Goal: Task Accomplishment & Management: Manage account settings

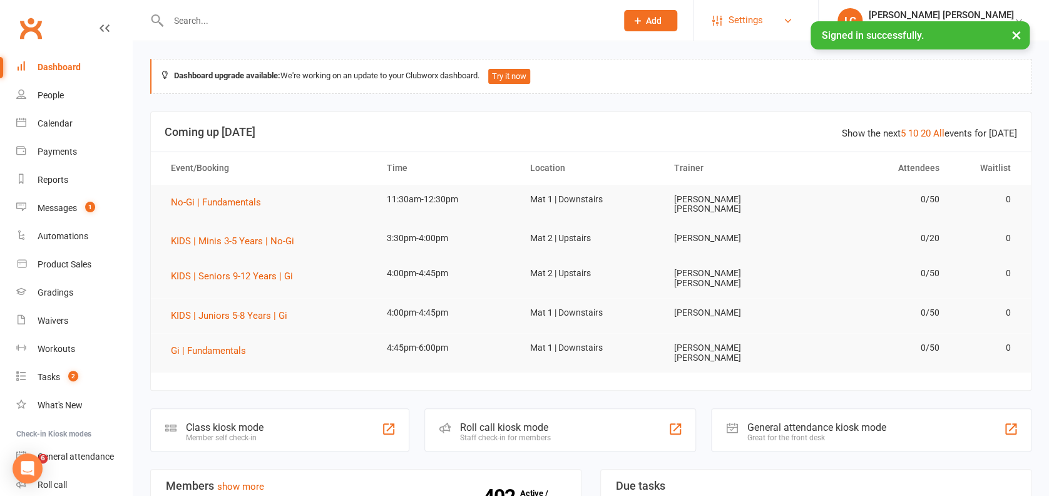
click at [800, 14] on link "Settings" at bounding box center [755, 20] width 87 height 28
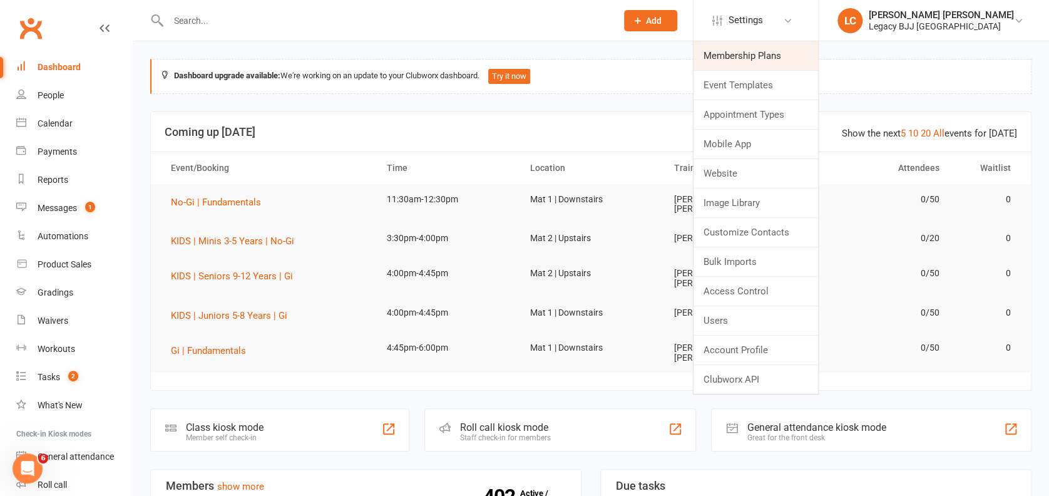
click at [781, 50] on link "Membership Plans" at bounding box center [756, 55] width 125 height 29
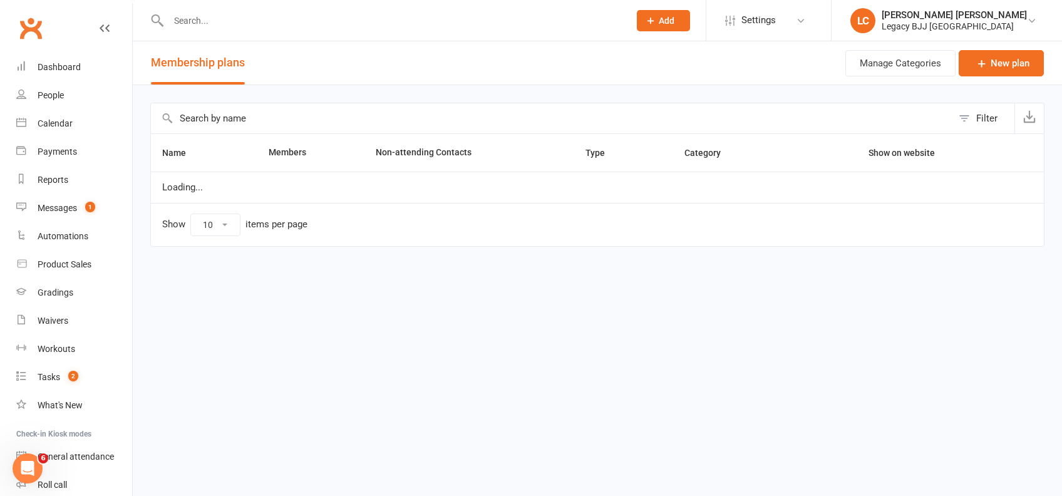
select select "100"
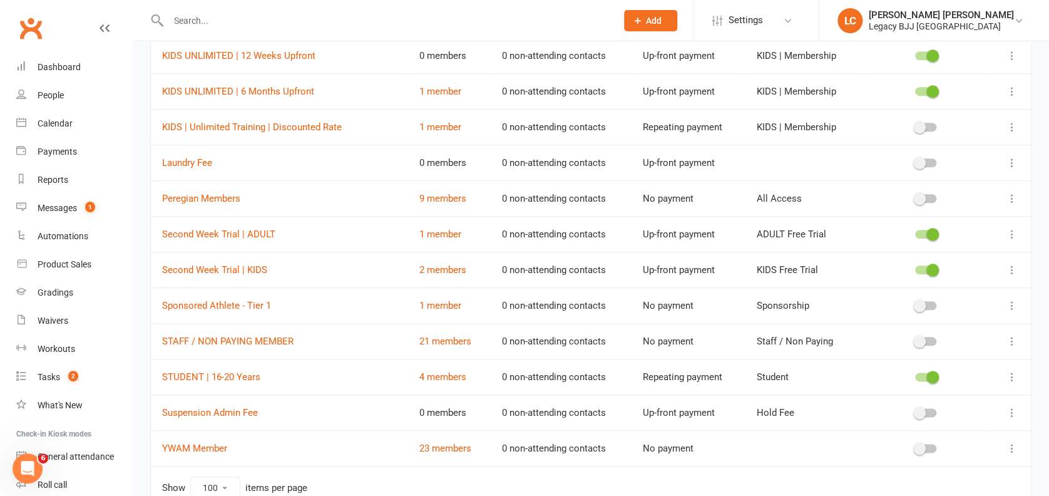
scroll to position [535, 0]
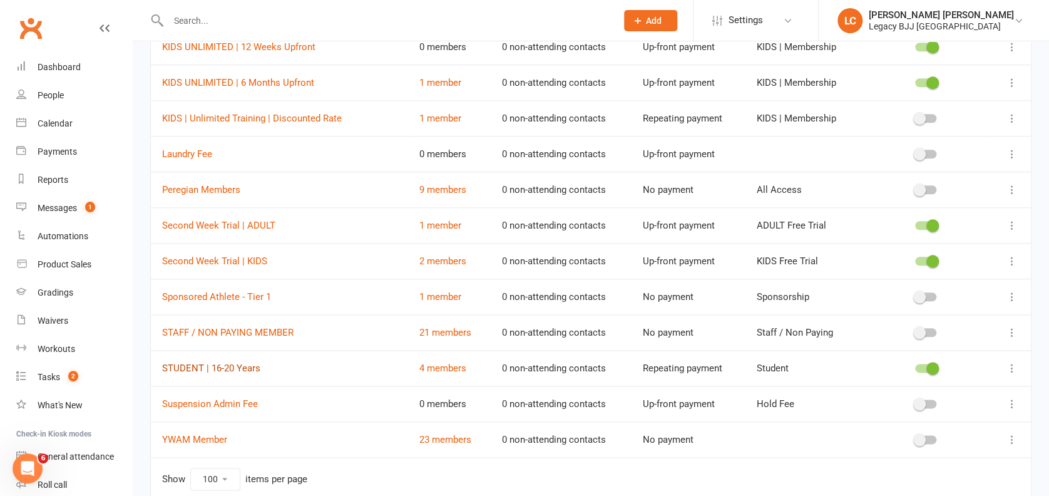
click at [250, 367] on link "STUDENT | 16-20 Years" at bounding box center [211, 368] width 98 height 11
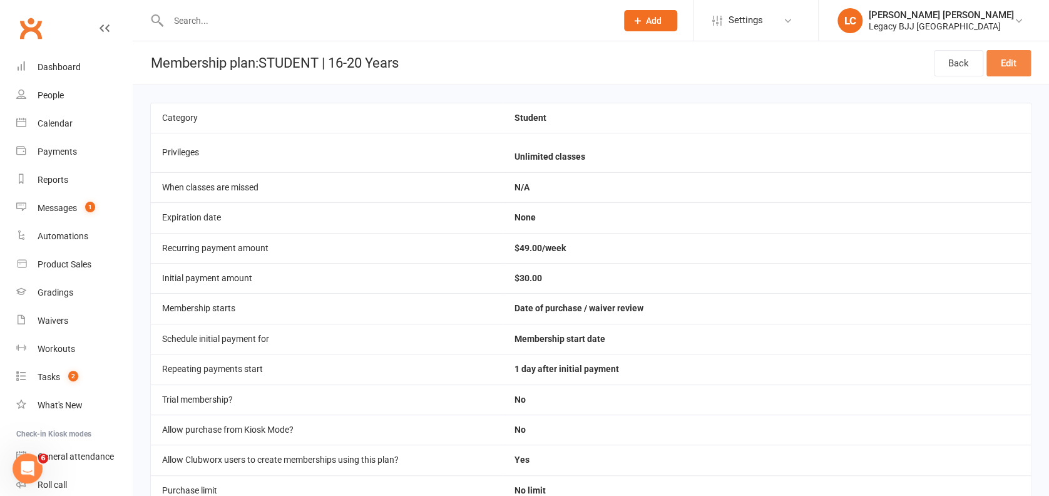
click at [1007, 71] on link "Edit" at bounding box center [1009, 63] width 44 height 26
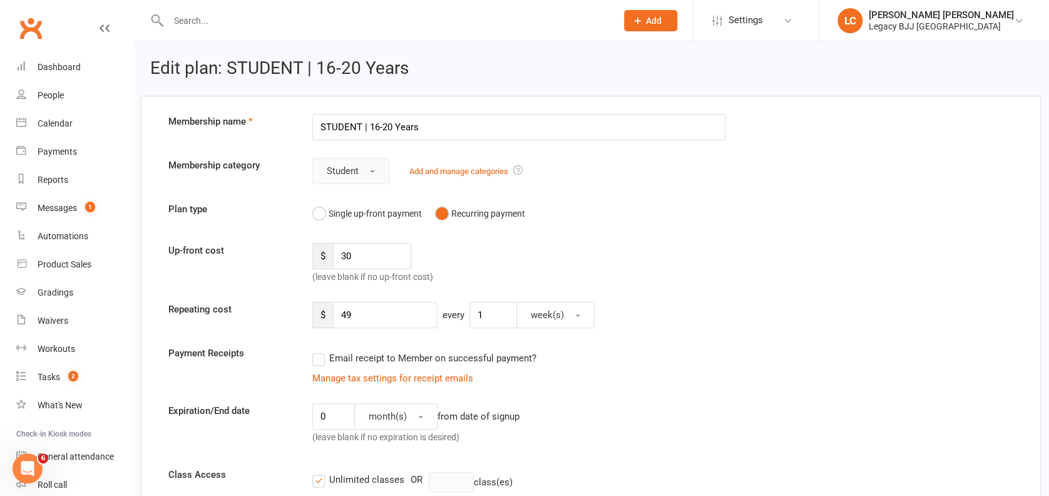
click at [369, 168] on button "Student" at bounding box center [350, 171] width 77 height 26
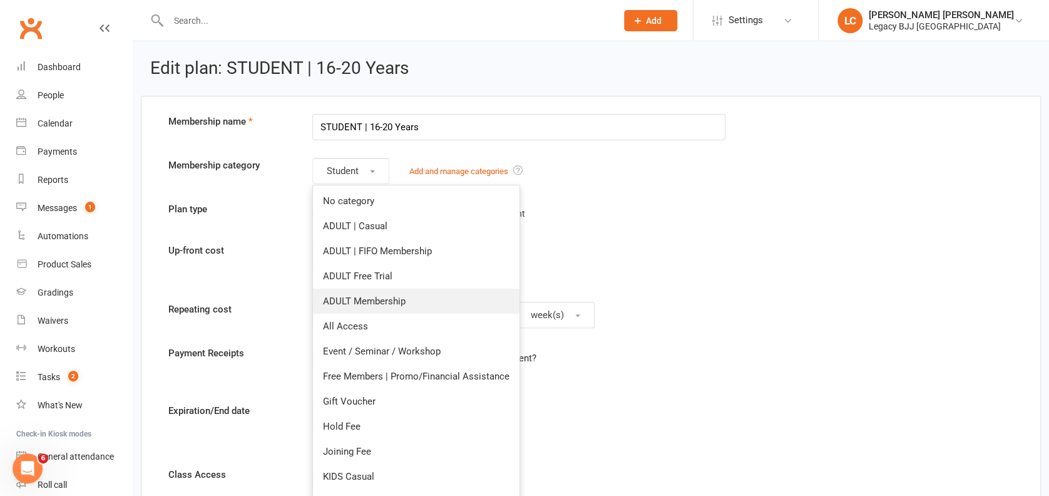
click at [389, 301] on span "ADULT Membership" at bounding box center [364, 301] width 83 height 11
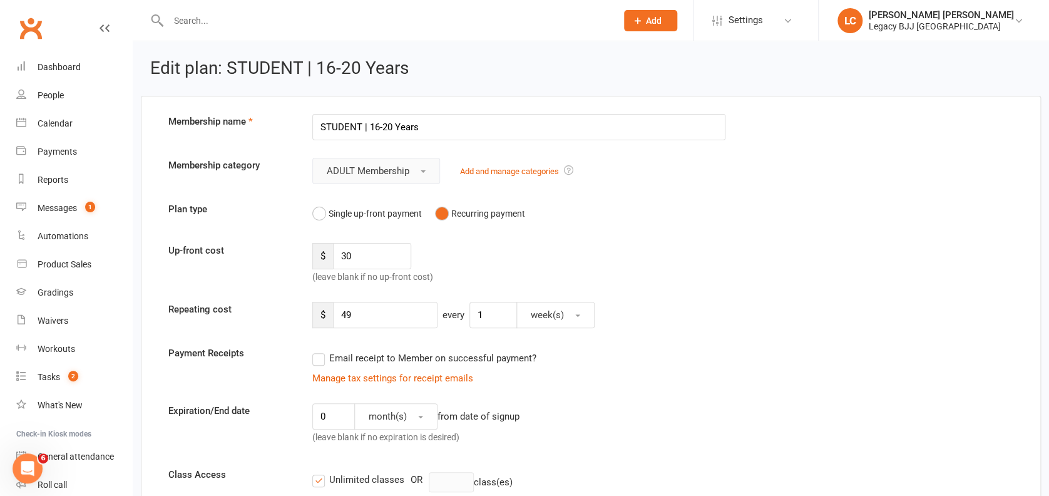
scroll to position [1394, 0]
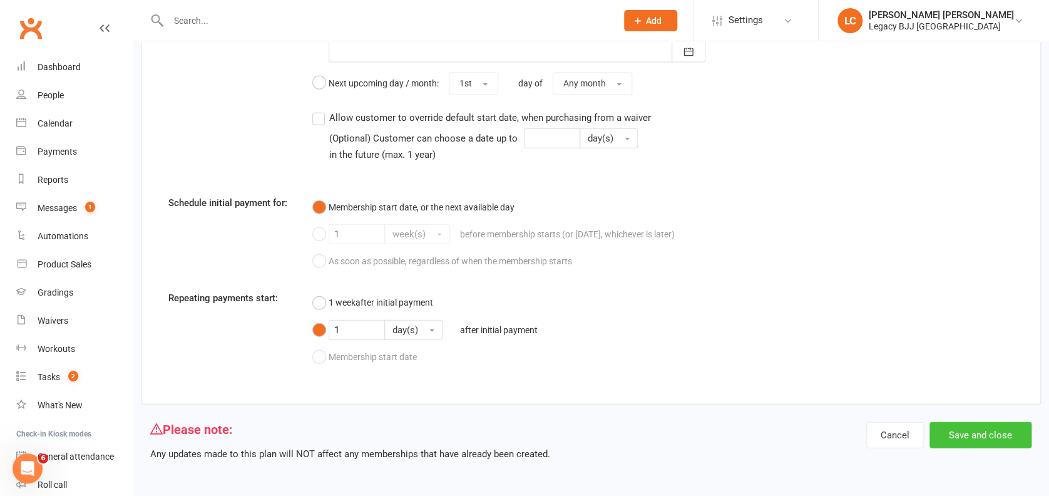
click at [993, 431] on button "Save and close" at bounding box center [981, 435] width 102 height 26
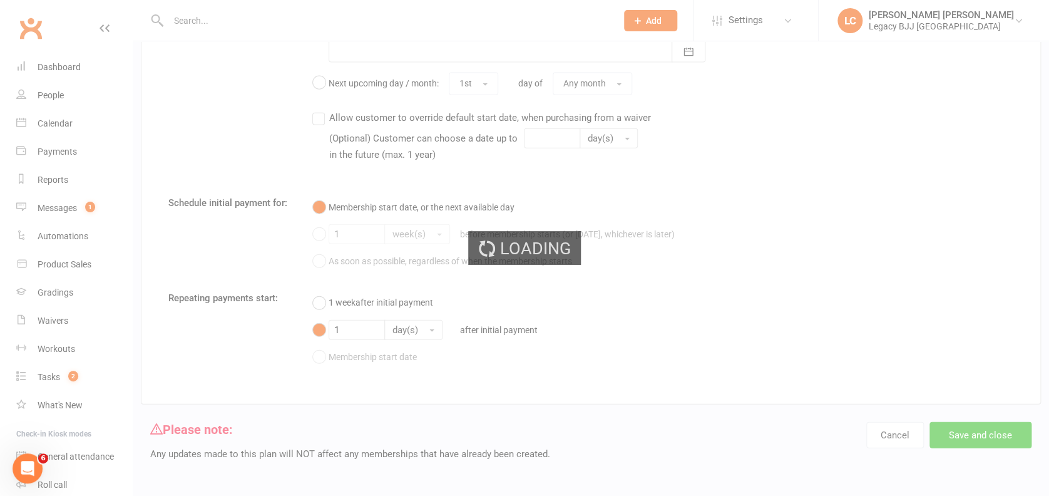
select select "100"
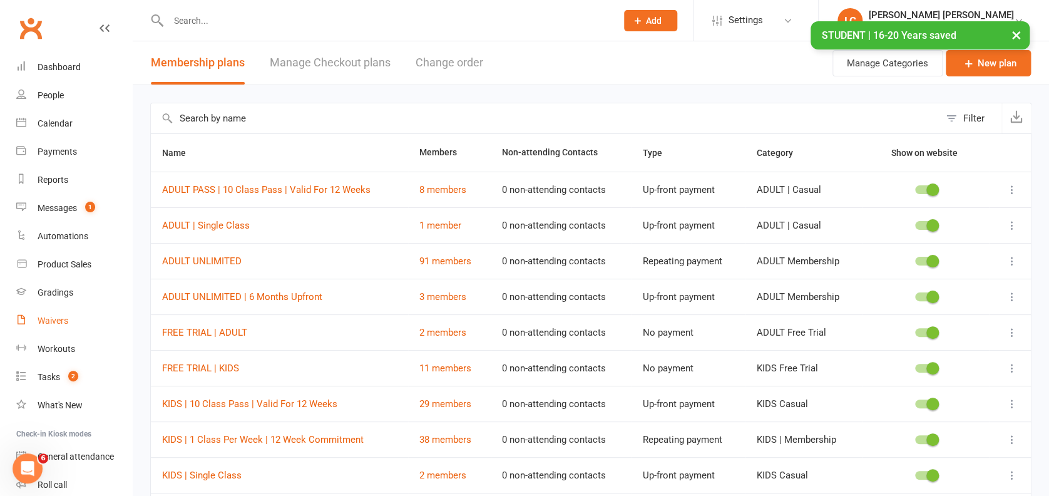
click at [73, 320] on link "Waivers" at bounding box center [74, 321] width 116 height 28
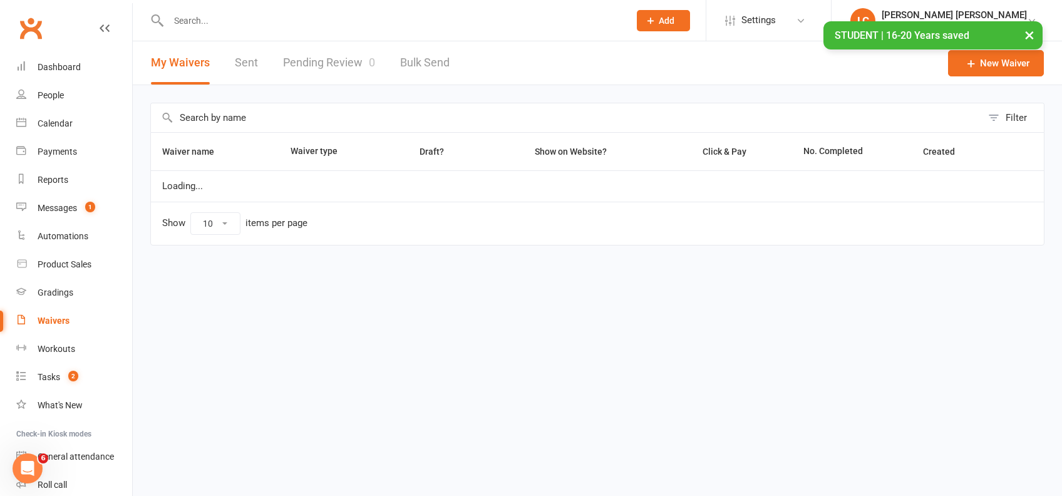
select select "100"
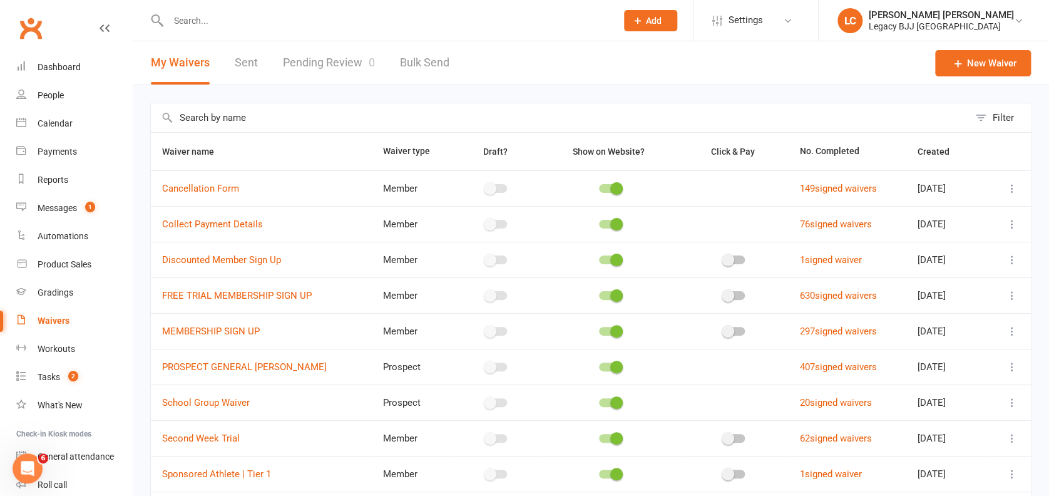
click at [1014, 327] on icon at bounding box center [1012, 331] width 13 height 13
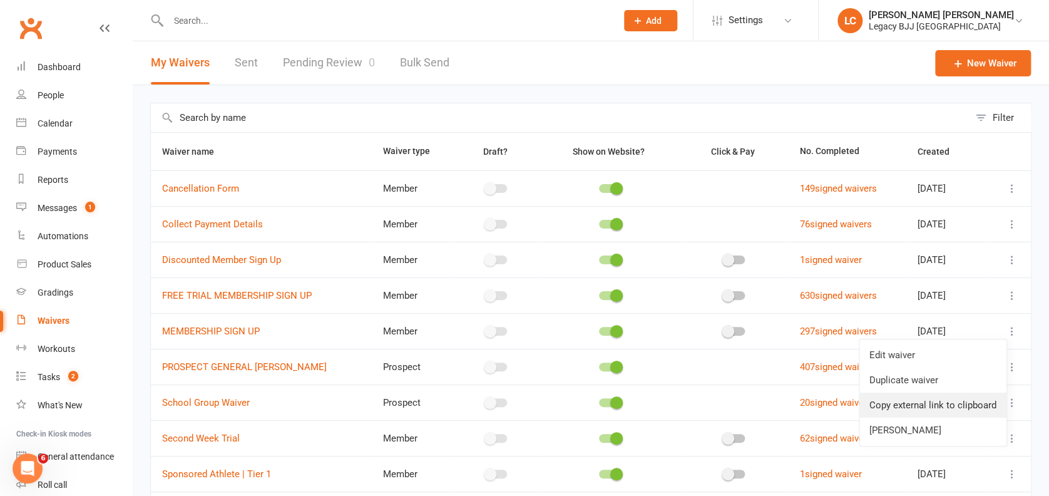
click at [931, 402] on link "Copy external link to clipboard" at bounding box center [933, 405] width 147 height 25
